Goal: Transaction & Acquisition: Purchase product/service

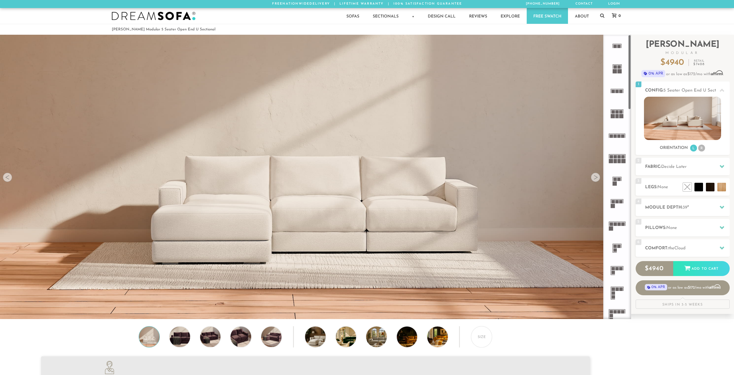
scroll to position [7335, 734]
click at [621, 115] on rect at bounding box center [622, 116] width 4 height 4
click at [599, 180] on div at bounding box center [595, 177] width 9 height 9
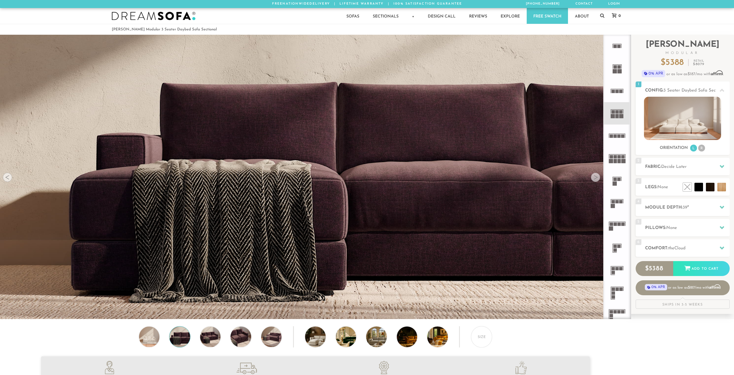
click at [597, 179] on div at bounding box center [595, 177] width 9 height 9
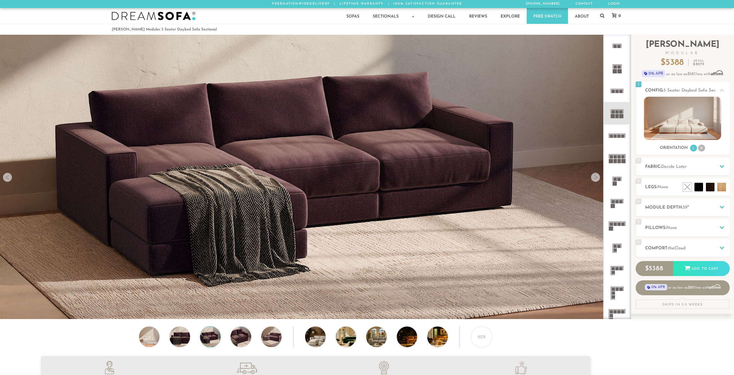
click at [597, 179] on div at bounding box center [595, 177] width 9 height 9
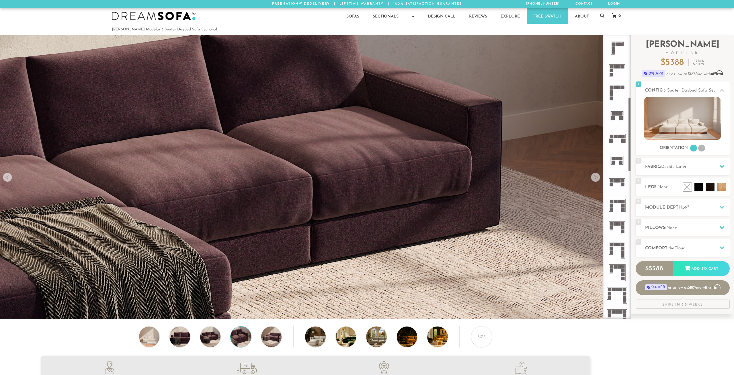
scroll to position [248, 0]
click at [618, 158] on icon at bounding box center [617, 157] width 22 height 22
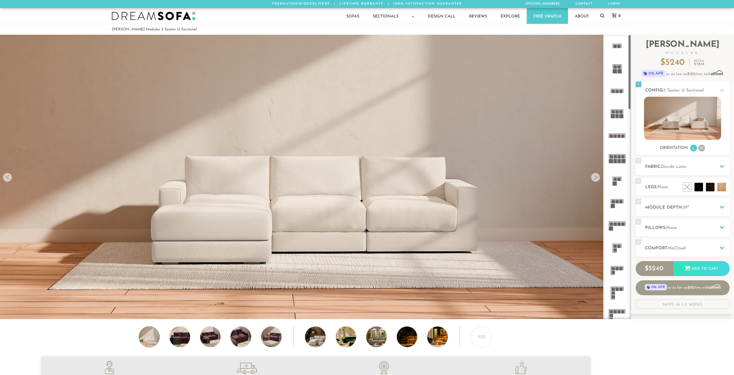
click at [619, 115] on icon at bounding box center [617, 113] width 22 height 22
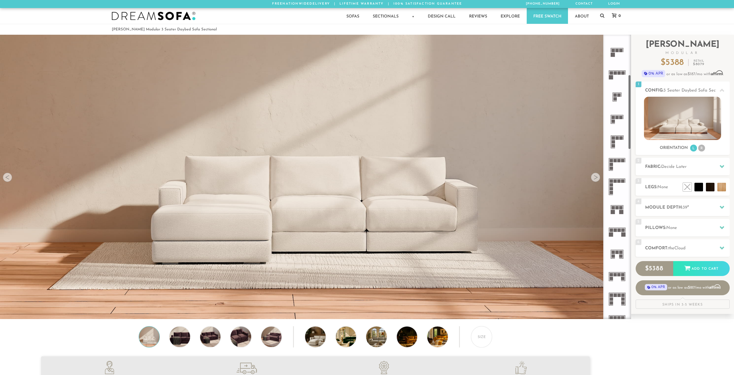
scroll to position [155, 0]
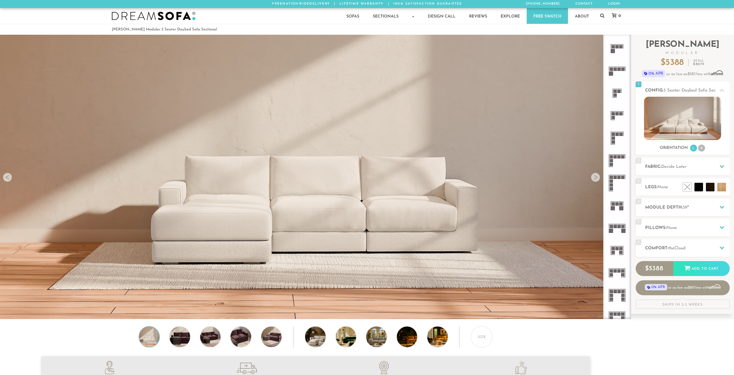
click at [621, 208] on rect at bounding box center [622, 208] width 4 height 4
click at [622, 251] on rect at bounding box center [621, 252] width 3 height 3
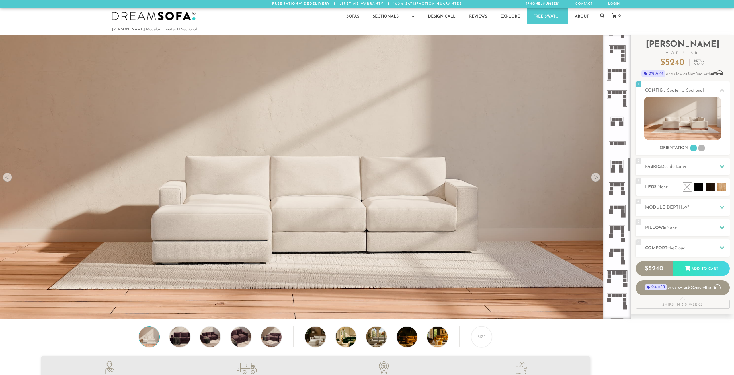
scroll to position [465, 0]
click at [623, 164] on rect at bounding box center [621, 165] width 3 height 3
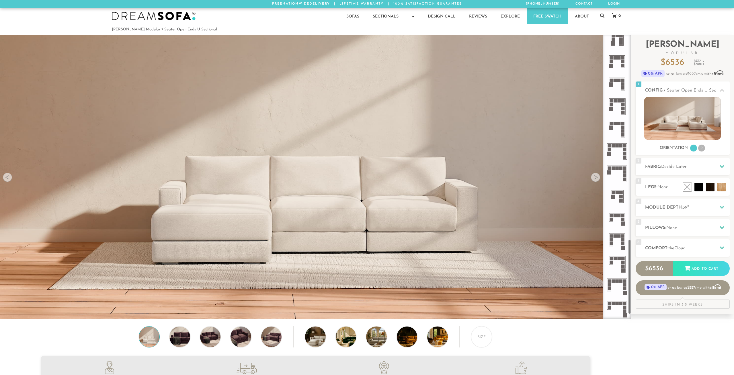
scroll to position [794, 0]
click at [703, 165] on h2 "Fabric: Decide Later" at bounding box center [687, 167] width 85 height 7
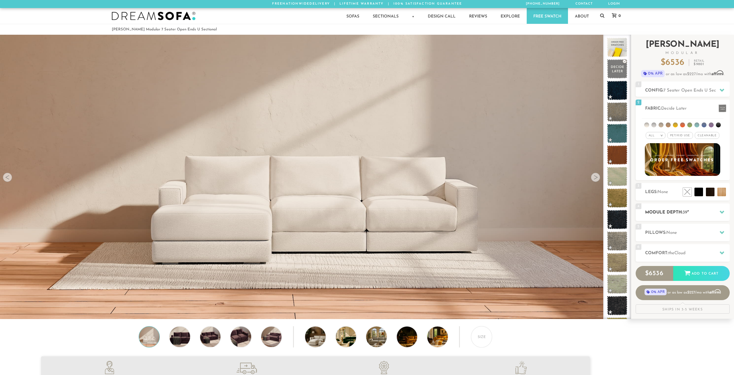
click at [662, 215] on h2 "Module Depth: 39 "" at bounding box center [687, 212] width 85 height 7
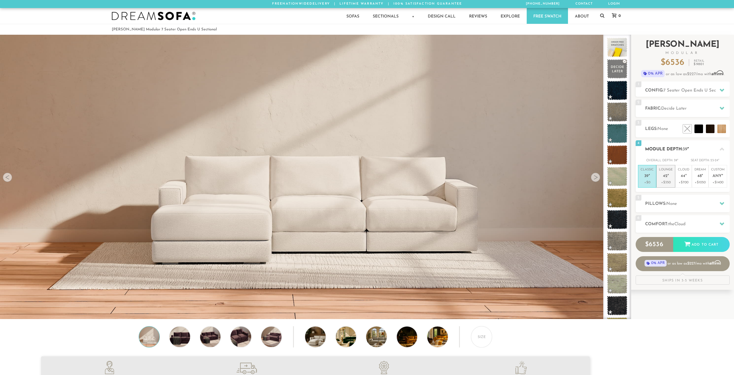
click at [669, 169] on p "Lounge 42 "" at bounding box center [666, 174] width 14 height 12
click at [681, 202] on h2 "Pillows: None" at bounding box center [687, 204] width 85 height 7
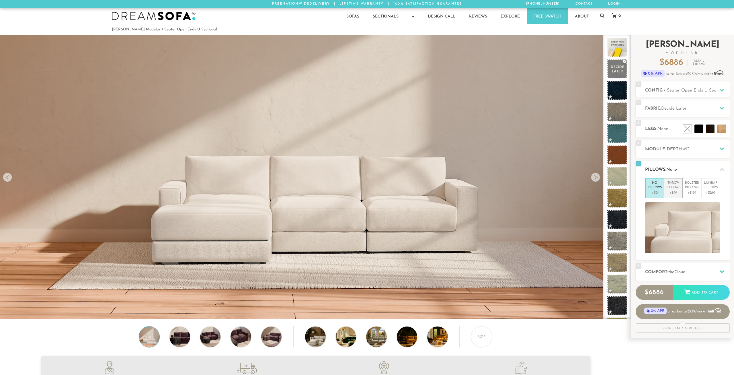
click at [679, 192] on p "+$99" at bounding box center [674, 192] width 14 height 5
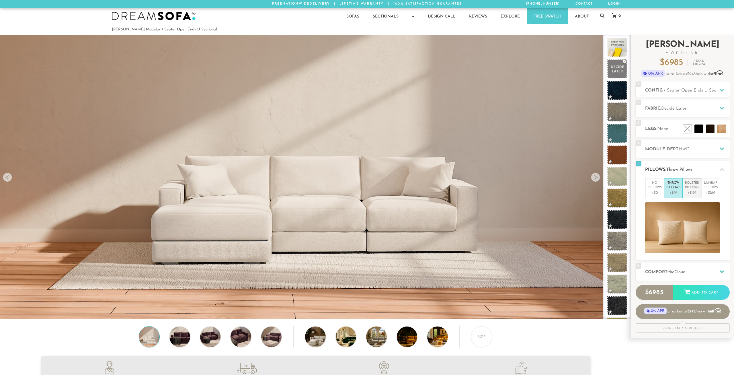
click at [692, 190] on p "+$199" at bounding box center [692, 192] width 14 height 5
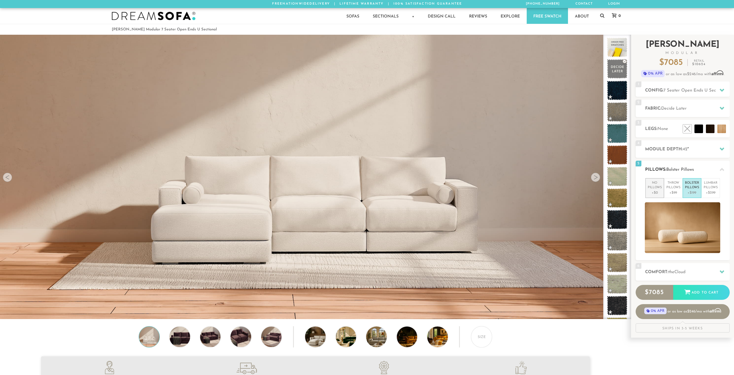
click at [653, 194] on p "+$0" at bounding box center [655, 192] width 14 height 5
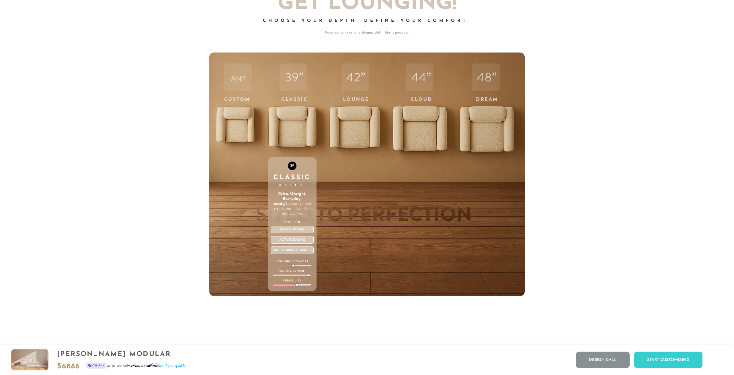
scroll to position [2575, 0]
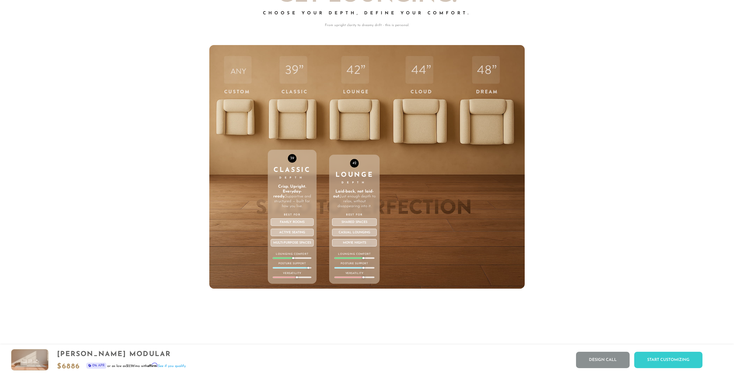
click at [357, 122] on div "42 Lounge Depth Laid-back, not laid-out. Just enough depth to relax, without di…" at bounding box center [354, 167] width 50 height 244
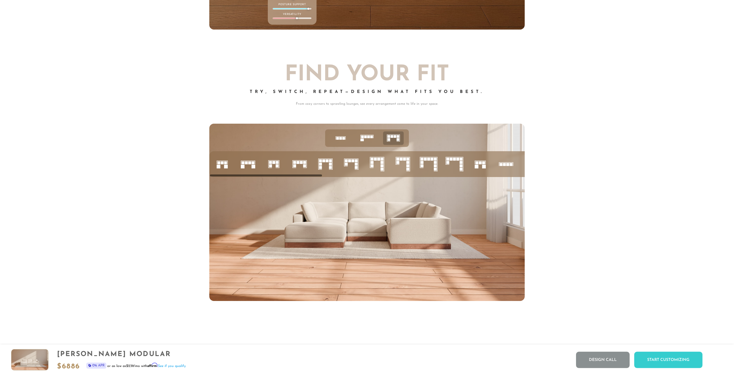
scroll to position [2838, 0]
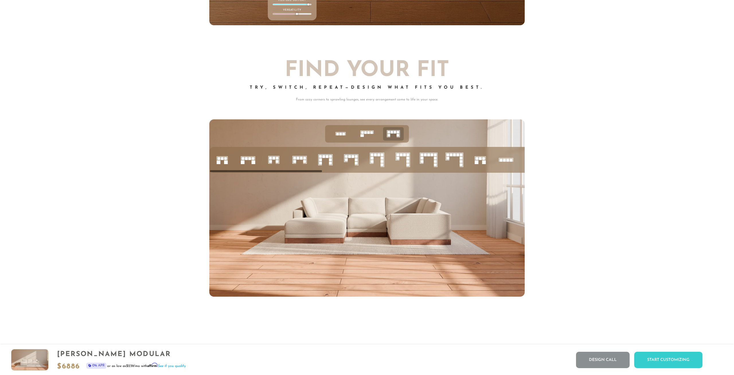
click at [327, 161] on icon at bounding box center [326, 160] width 20 height 20
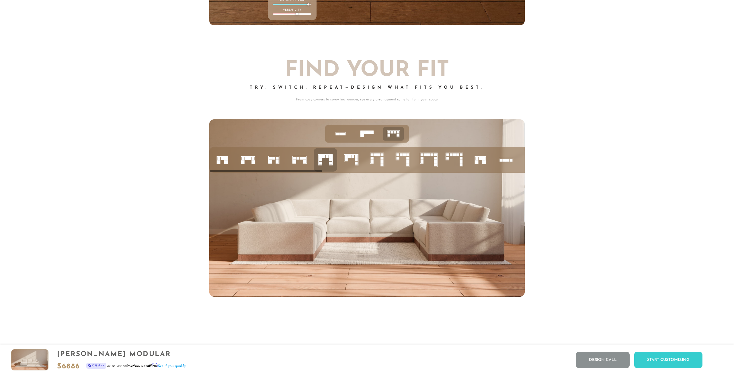
click at [269, 160] on rect at bounding box center [269, 159] width 0 height 7
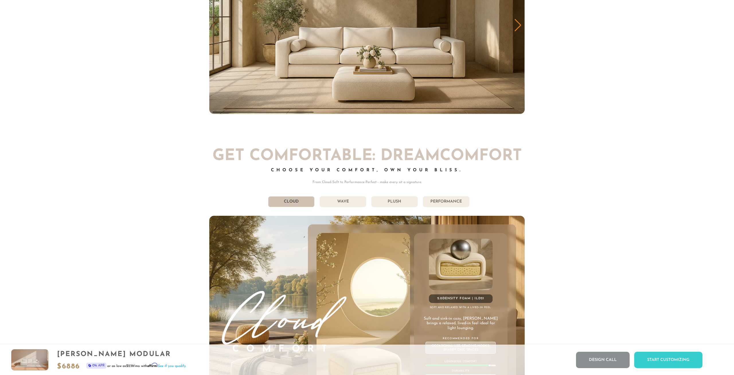
scroll to position [3775, 0]
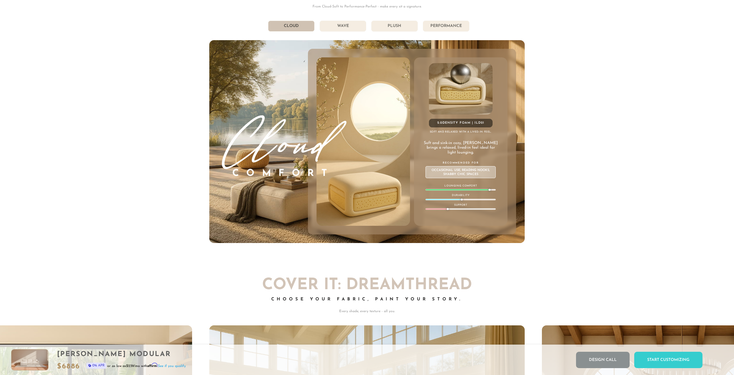
click at [356, 31] on li "Wave" at bounding box center [343, 26] width 46 height 11
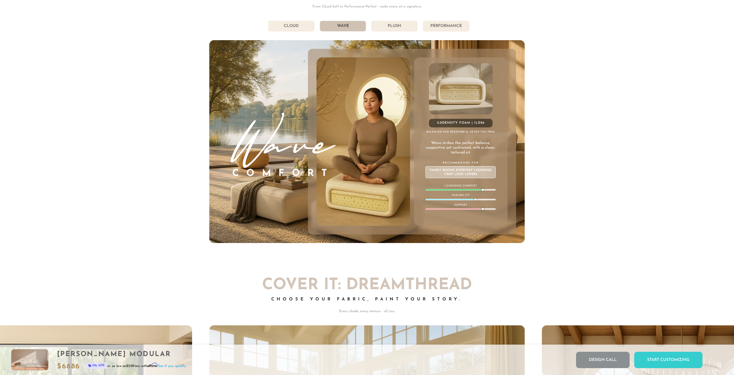
click at [389, 26] on li "Plush" at bounding box center [394, 26] width 46 height 11
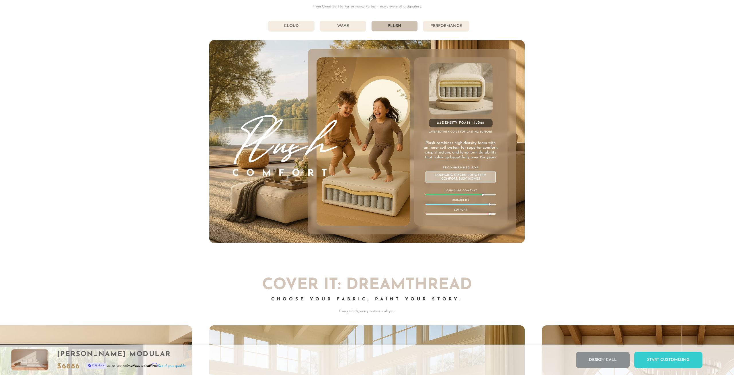
click at [439, 28] on li "Performance" at bounding box center [446, 26] width 46 height 11
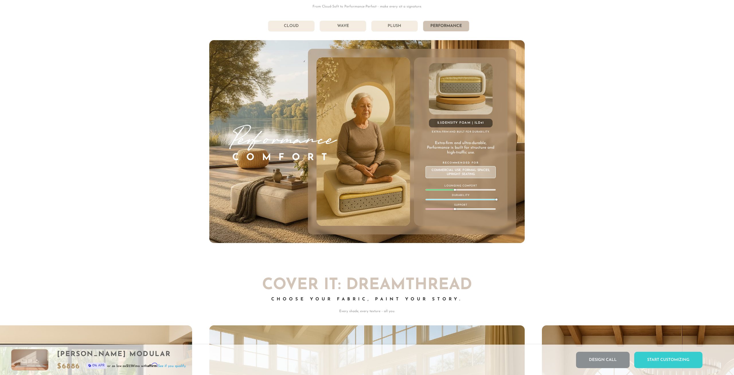
click at [407, 30] on li "Plush" at bounding box center [394, 26] width 46 height 11
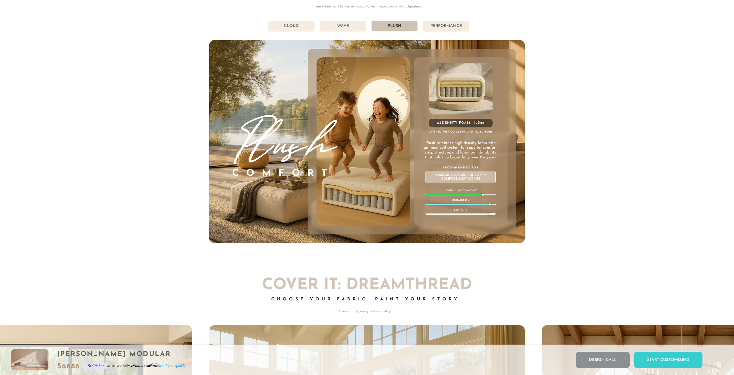
click at [356, 28] on li "Wave" at bounding box center [343, 26] width 46 height 11
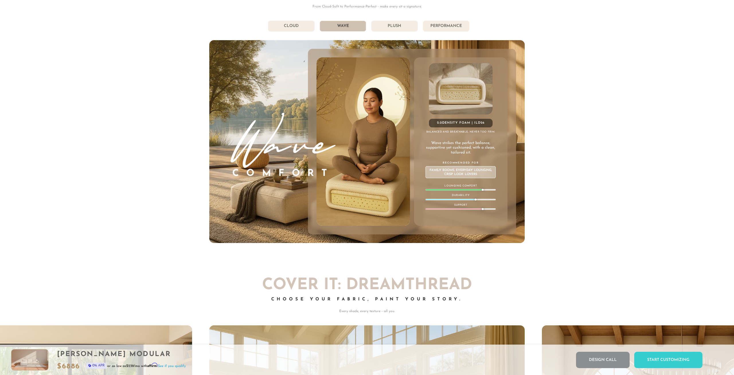
click at [301, 29] on li "Cloud" at bounding box center [291, 26] width 46 height 11
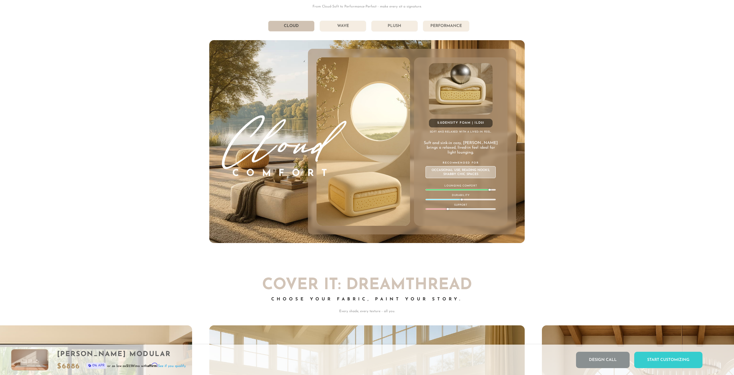
click at [405, 27] on li "Plush" at bounding box center [394, 26] width 46 height 11
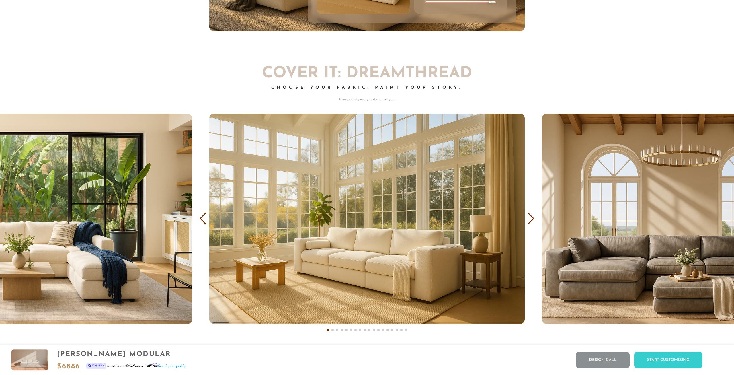
scroll to position [4067, 0]
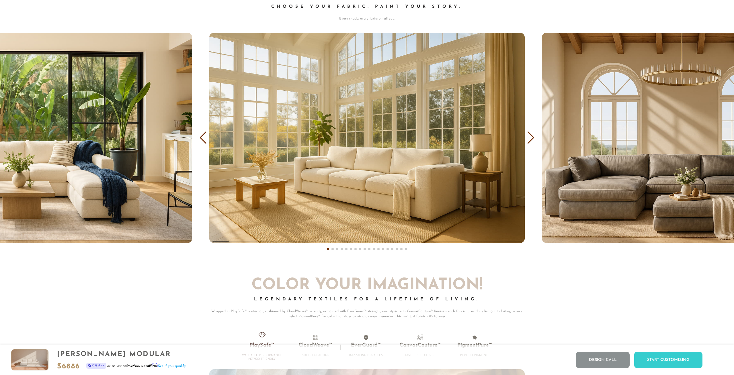
click at [527, 135] on div "COVER IT: DreamThread Choose Your Fabric, Paint Your Story. Every shade, every …" at bounding box center [367, 114] width 734 height 293
click at [531, 141] on div "Next slide" at bounding box center [531, 137] width 8 height 13
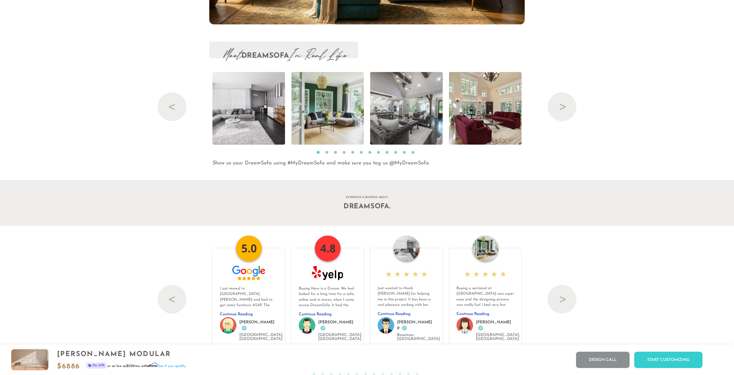
scroll to position [6876, 0]
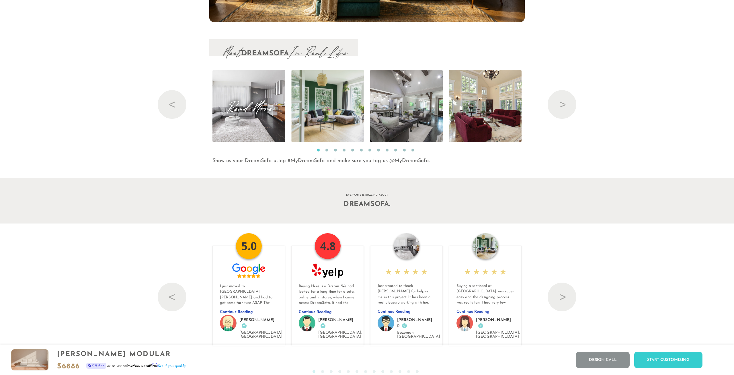
click at [258, 119] on img at bounding box center [248, 106] width 109 height 73
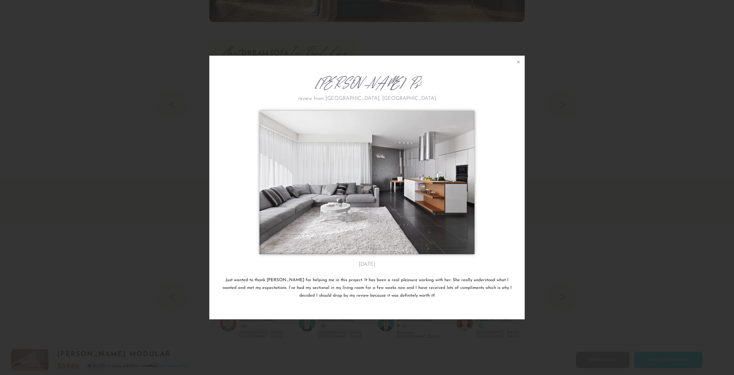
click at [587, 163] on div "[PERSON_NAME] P's review from [GEOGRAPHIC_DATA], [GEOGRAPHIC_DATA] [DATE] Just …" at bounding box center [367, 187] width 734 height 375
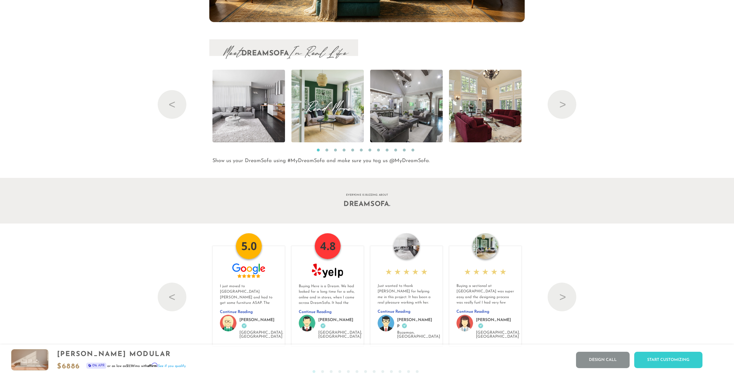
click at [343, 117] on img at bounding box center [327, 106] width 73 height 73
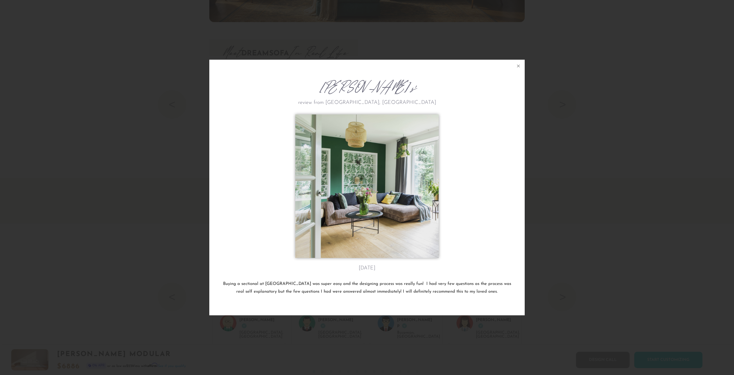
click at [492, 178] on div at bounding box center [367, 187] width 290 height 146
click at [622, 174] on div "[PERSON_NAME]'s review from [GEOGRAPHIC_DATA], [GEOGRAPHIC_DATA] [DATE] Buying …" at bounding box center [367, 187] width 734 height 375
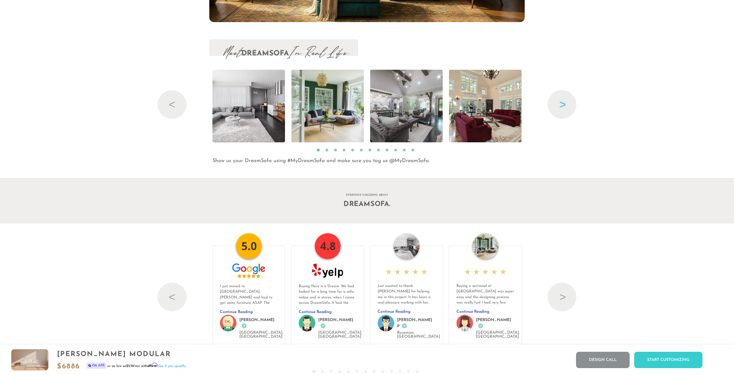
click at [551, 108] on button "Next" at bounding box center [562, 104] width 29 height 29
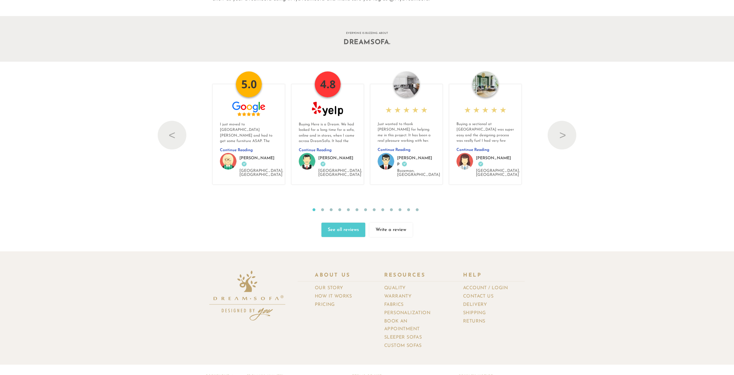
drag, startPoint x: 685, startPoint y: 179, endPoint x: 633, endPoint y: 17, distance: 170.1
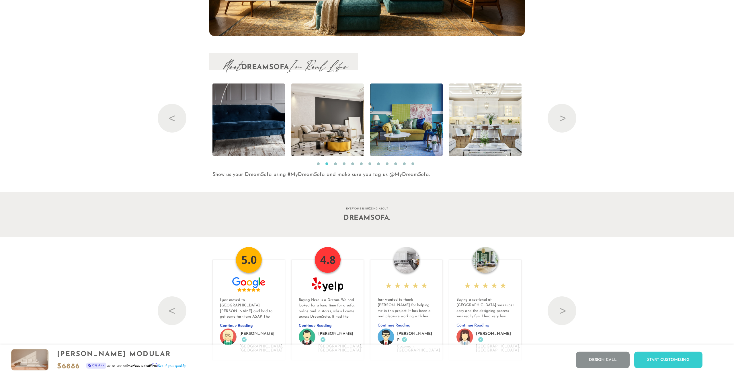
scroll to position [7039, 0]
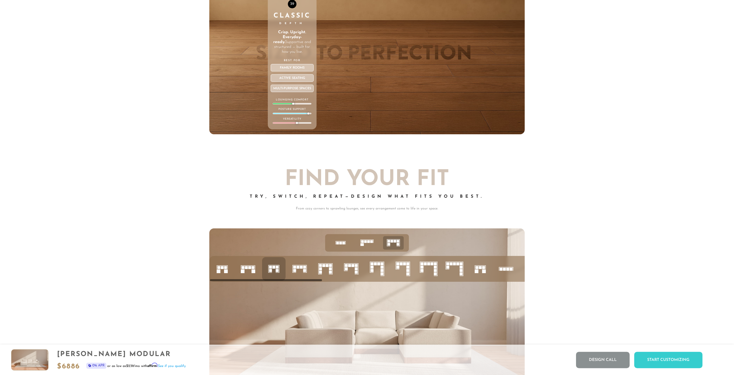
drag, startPoint x: 675, startPoint y: 188, endPoint x: 647, endPoint y: 1, distance: 189.6
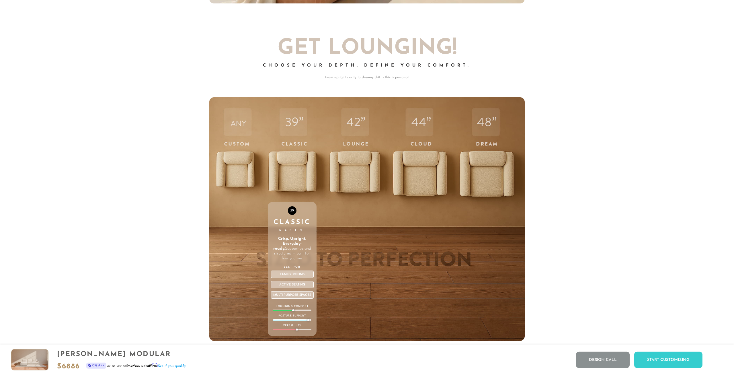
scroll to position [2532, 0]
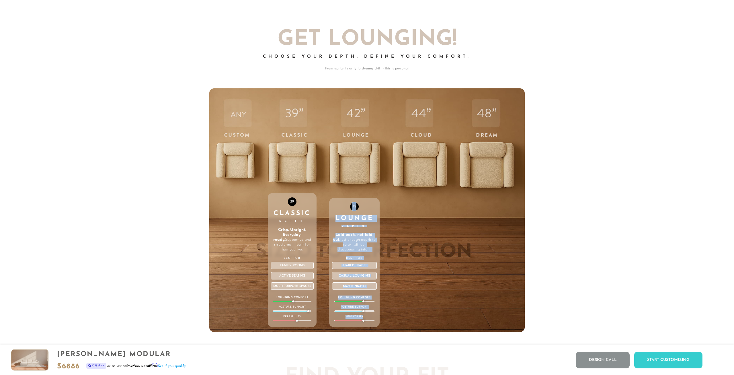
drag, startPoint x: 421, startPoint y: 190, endPoint x: 359, endPoint y: 178, distance: 63.5
click at [359, 178] on div "ANY Custom Depth Any depth. Just right for you. Craft the perfect sit, your way…" at bounding box center [367, 210] width 316 height 244
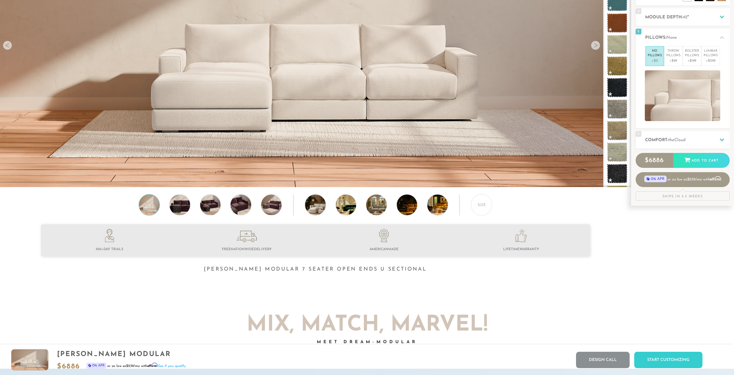
scroll to position [0, 0]
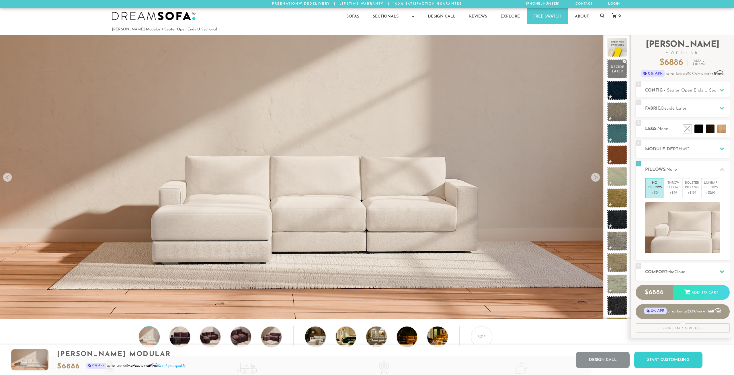
drag, startPoint x: 658, startPoint y: 133, endPoint x: 632, endPoint y: -17, distance: 152.9
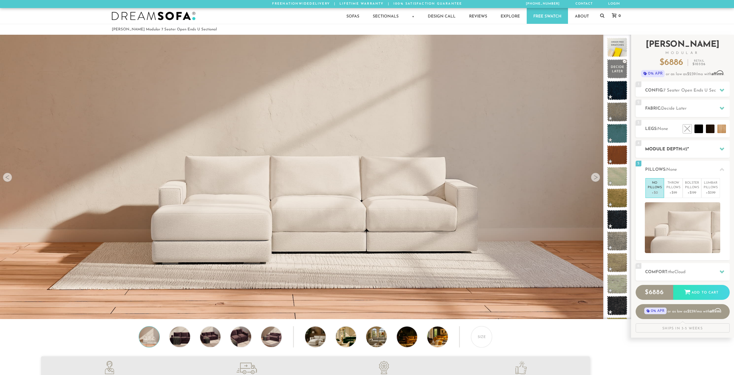
click at [677, 148] on h2 "Module Depth: 42 "" at bounding box center [687, 149] width 85 height 7
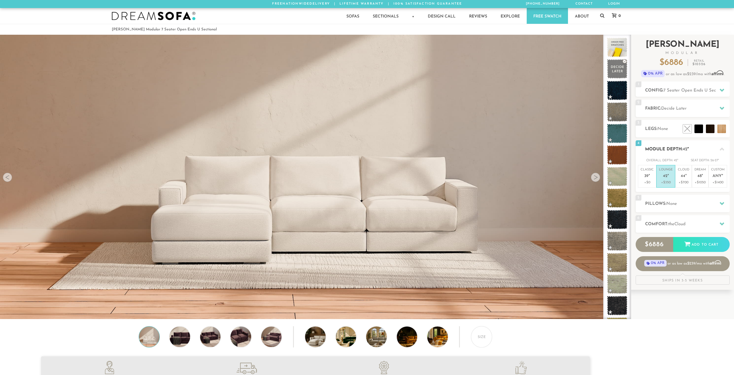
click at [666, 183] on p "+$350" at bounding box center [666, 182] width 14 height 5
click at [678, 149] on h2 "Module Depth: 42 "" at bounding box center [687, 149] width 85 height 7
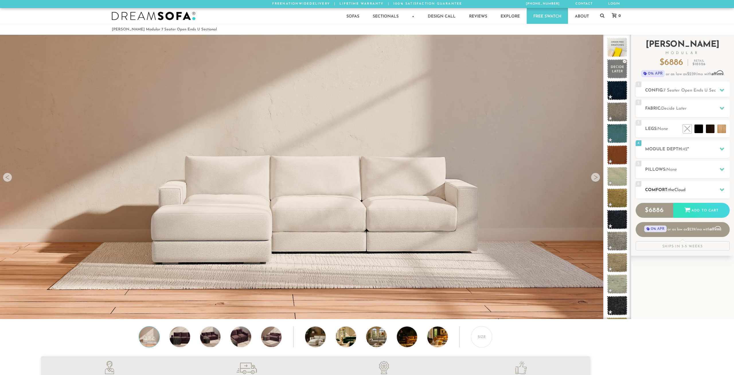
click at [673, 190] on span "the" at bounding box center [672, 190] width 6 height 4
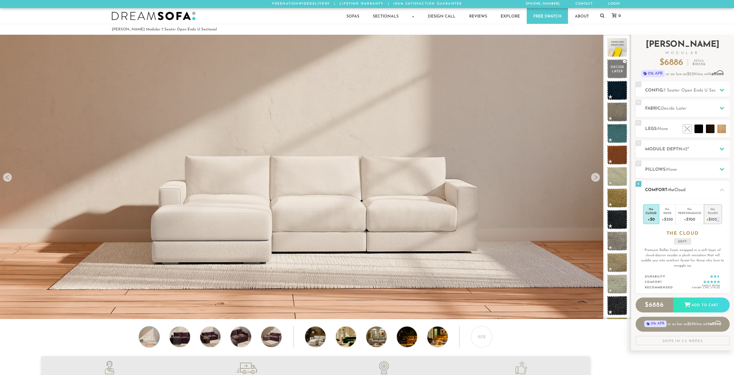
click at [718, 220] on div "+$1050" at bounding box center [713, 219] width 13 height 8
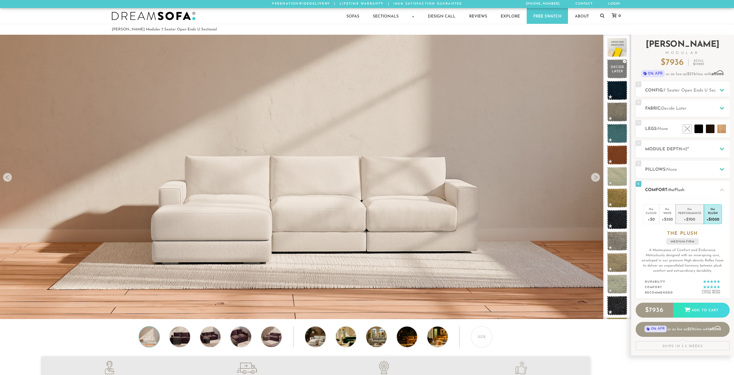
click at [692, 211] on div "Performance" at bounding box center [689, 213] width 23 height 4
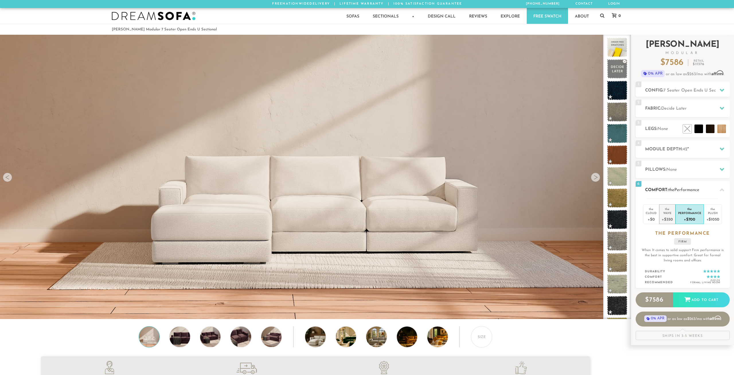
click at [669, 214] on div "Wave" at bounding box center [667, 213] width 11 height 4
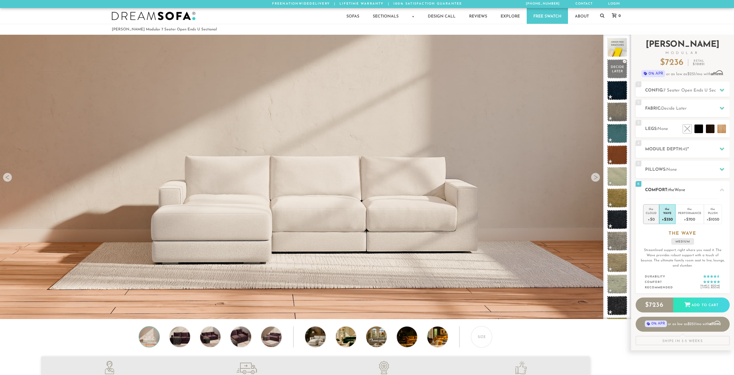
click at [651, 215] on div "Cloud" at bounding box center [651, 213] width 11 height 4
click at [709, 212] on div "Plush" at bounding box center [713, 213] width 13 height 4
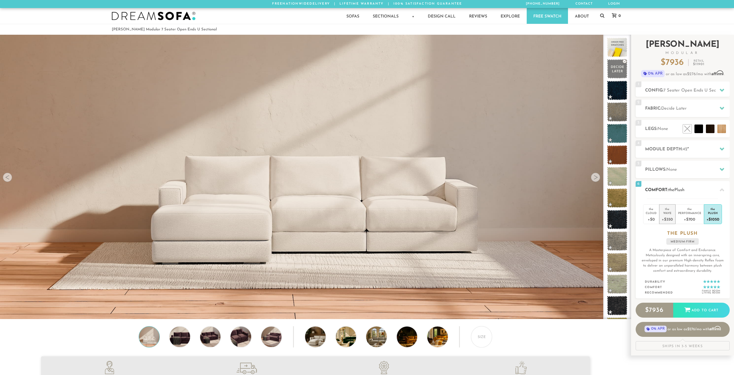
click at [670, 219] on div "+$350" at bounding box center [667, 219] width 11 height 8
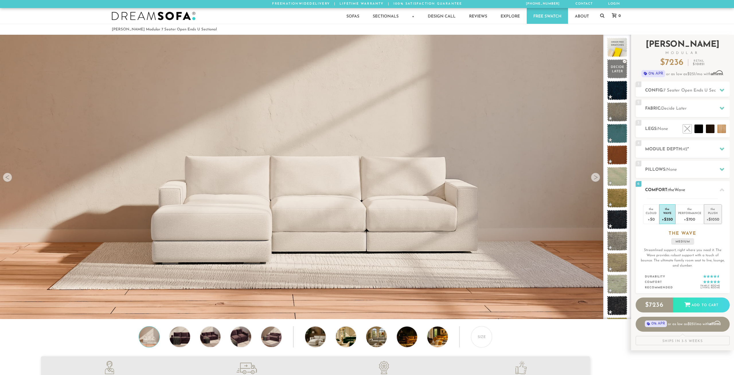
click at [709, 214] on div "Plush" at bounding box center [713, 213] width 13 height 4
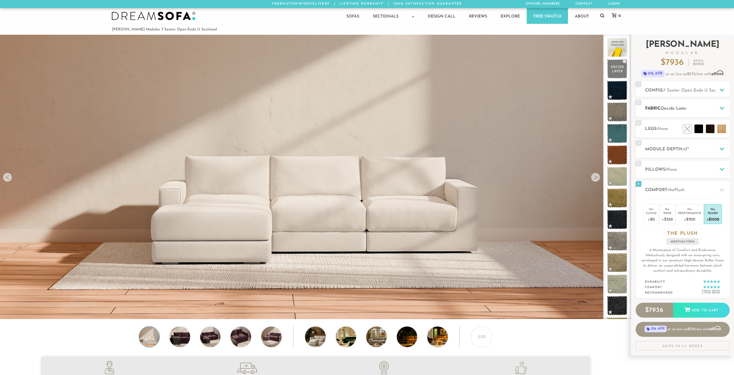
click at [674, 110] on span "Decide Later" at bounding box center [675, 108] width 26 height 4
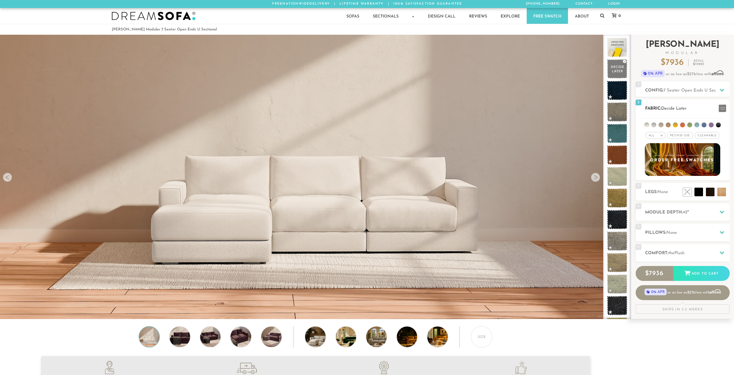
click at [647, 125] on li at bounding box center [647, 124] width 5 height 5
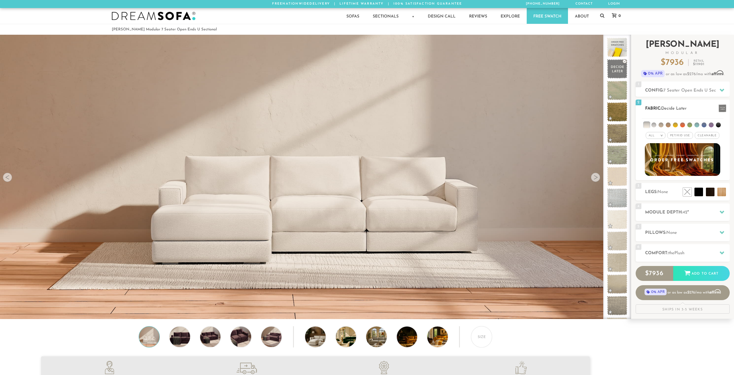
click at [655, 127] on li at bounding box center [654, 124] width 5 height 5
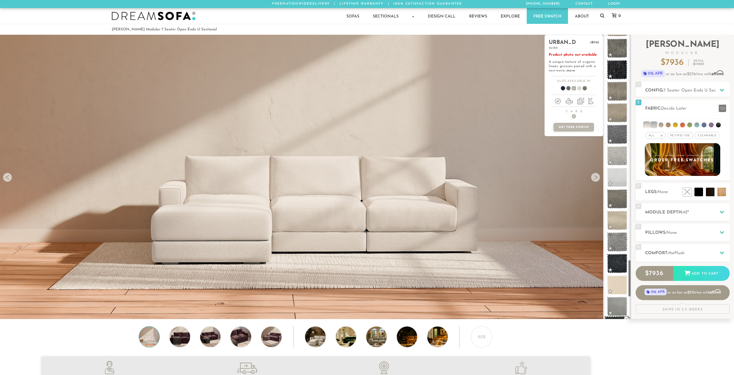
scroll to position [1871, 0]
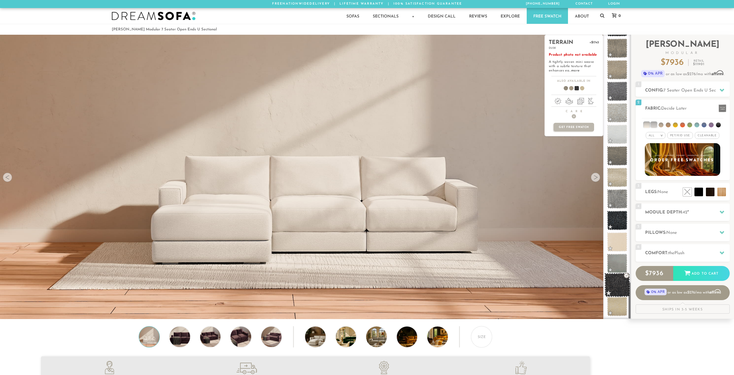
click at [619, 287] on span at bounding box center [618, 285] width 26 height 24
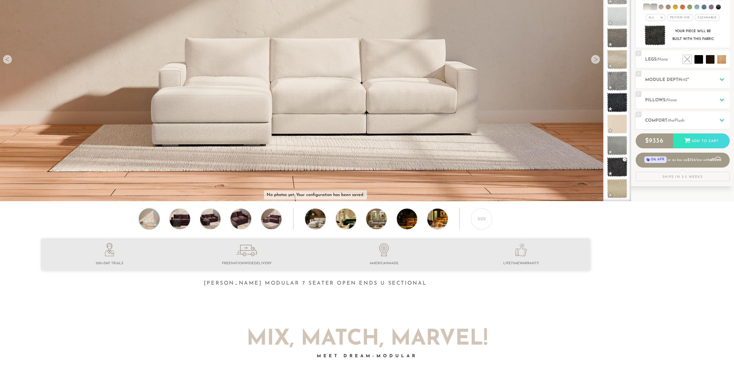
scroll to position [0, 0]
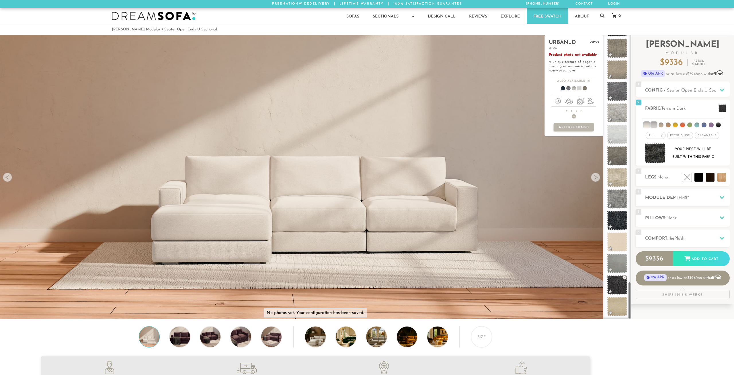
drag, startPoint x: 645, startPoint y: 222, endPoint x: 428, endPoint y: 41, distance: 282.8
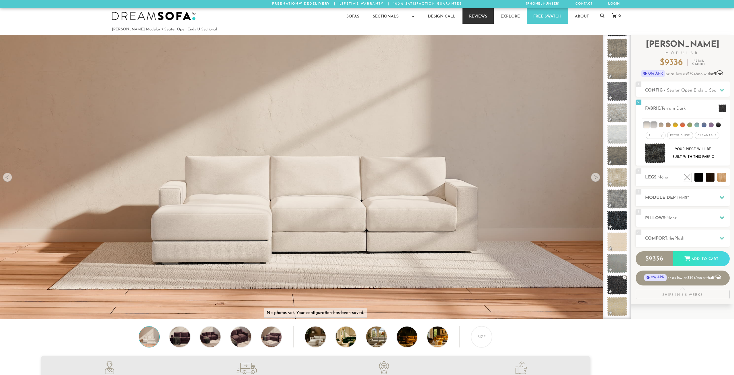
click at [488, 17] on link "Reviews" at bounding box center [478, 16] width 31 height 16
